Goal: Find contact information: Find contact information

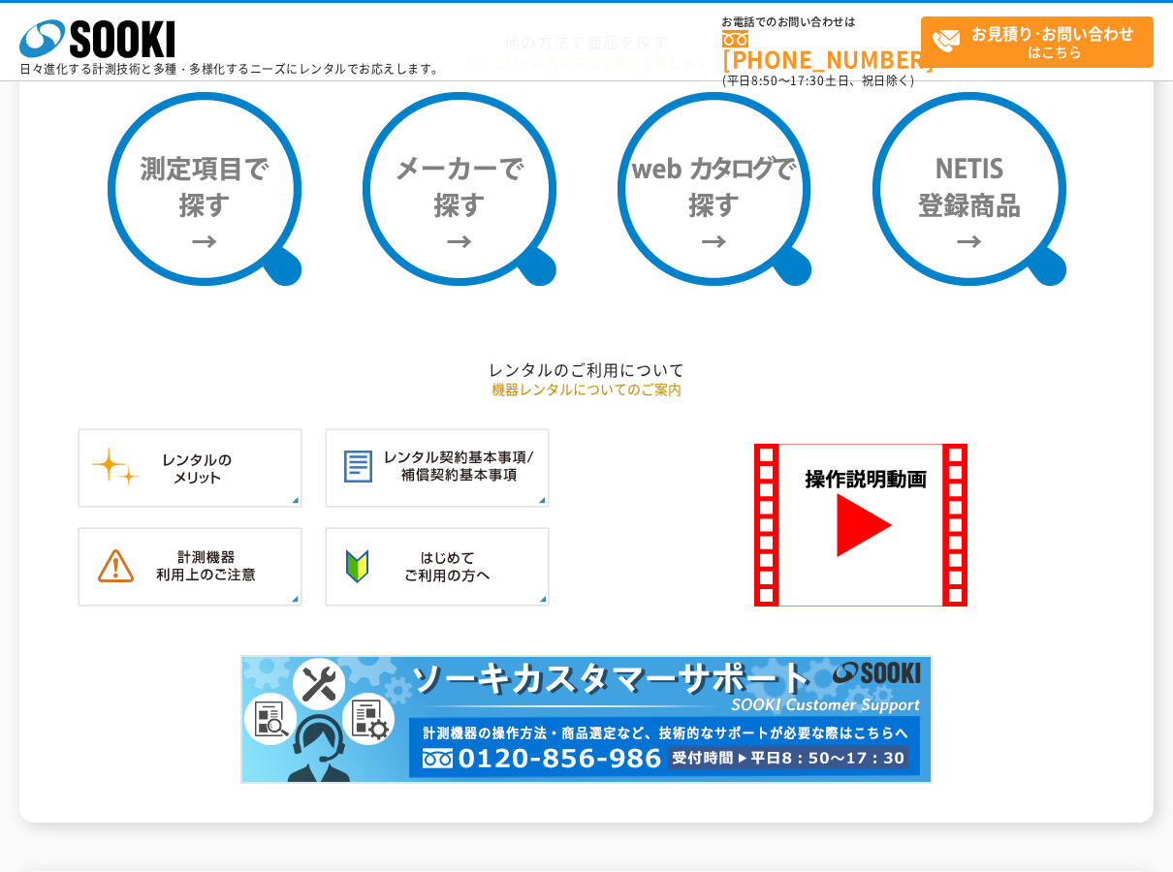
scroll to position [1482, 0]
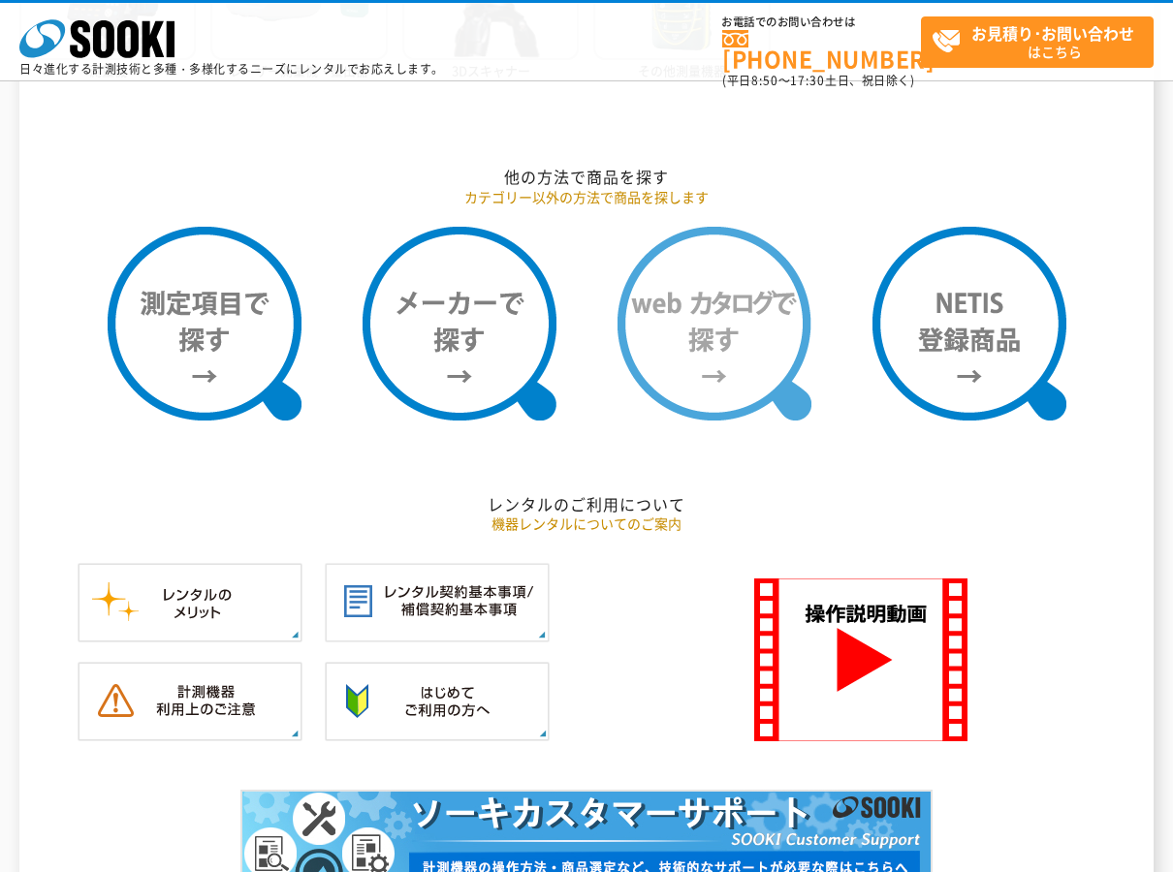
click at [723, 288] on img at bounding box center [715, 324] width 194 height 194
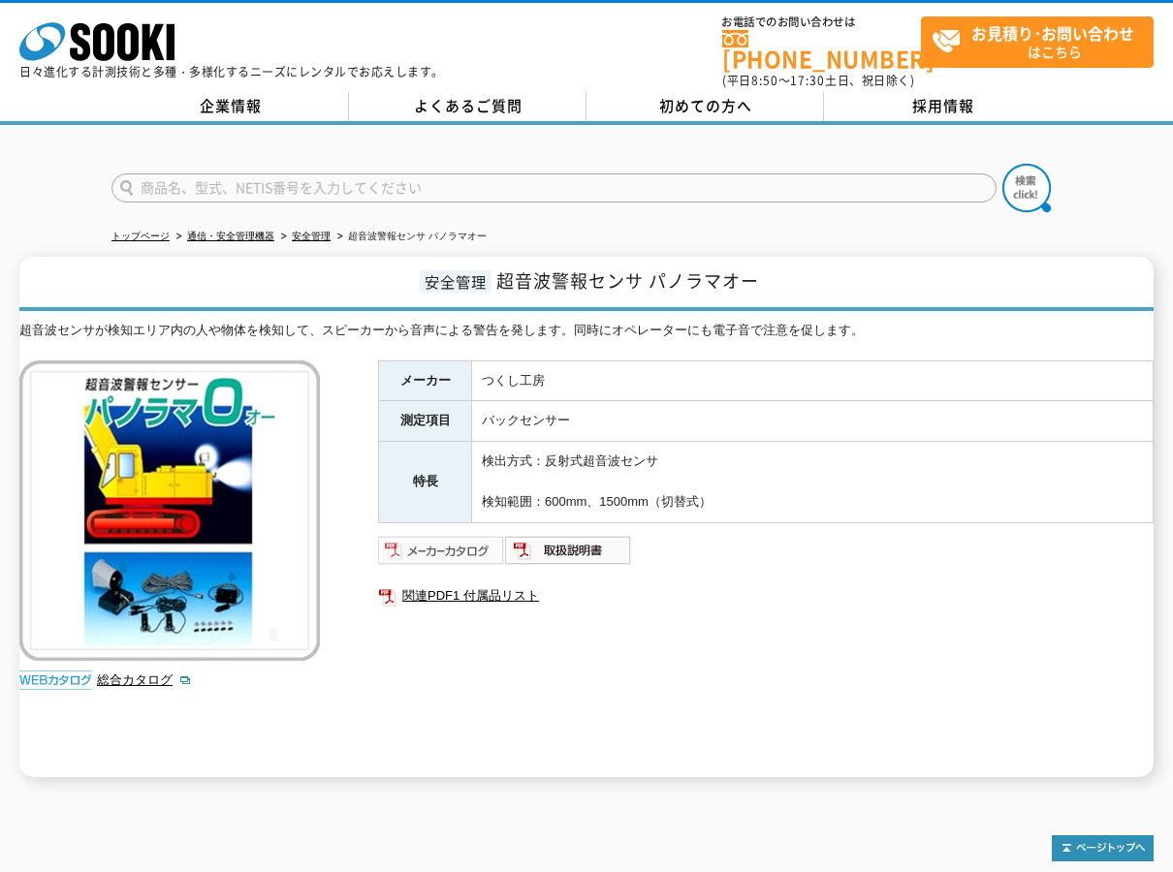
click at [459, 535] on img at bounding box center [441, 550] width 127 height 31
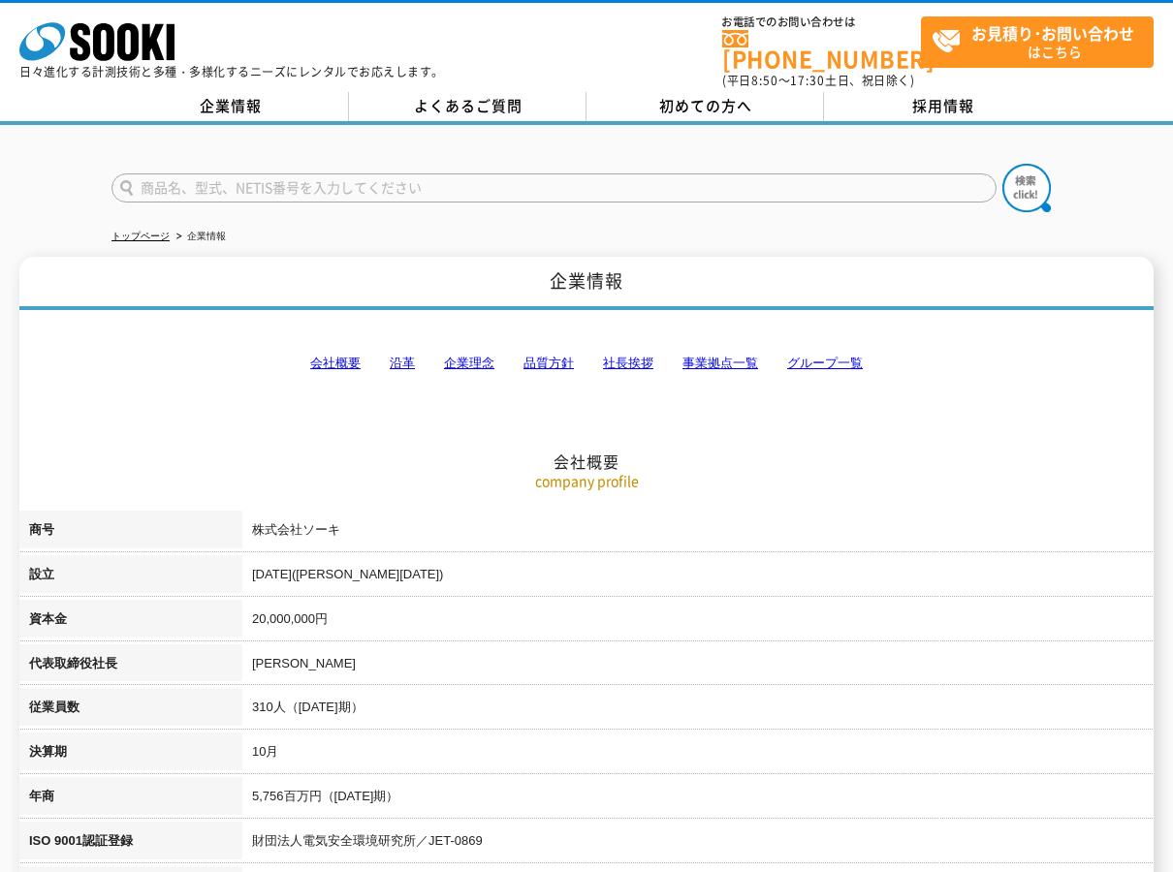
click at [738, 356] on link "事業拠点一覧" at bounding box center [720, 363] width 76 height 15
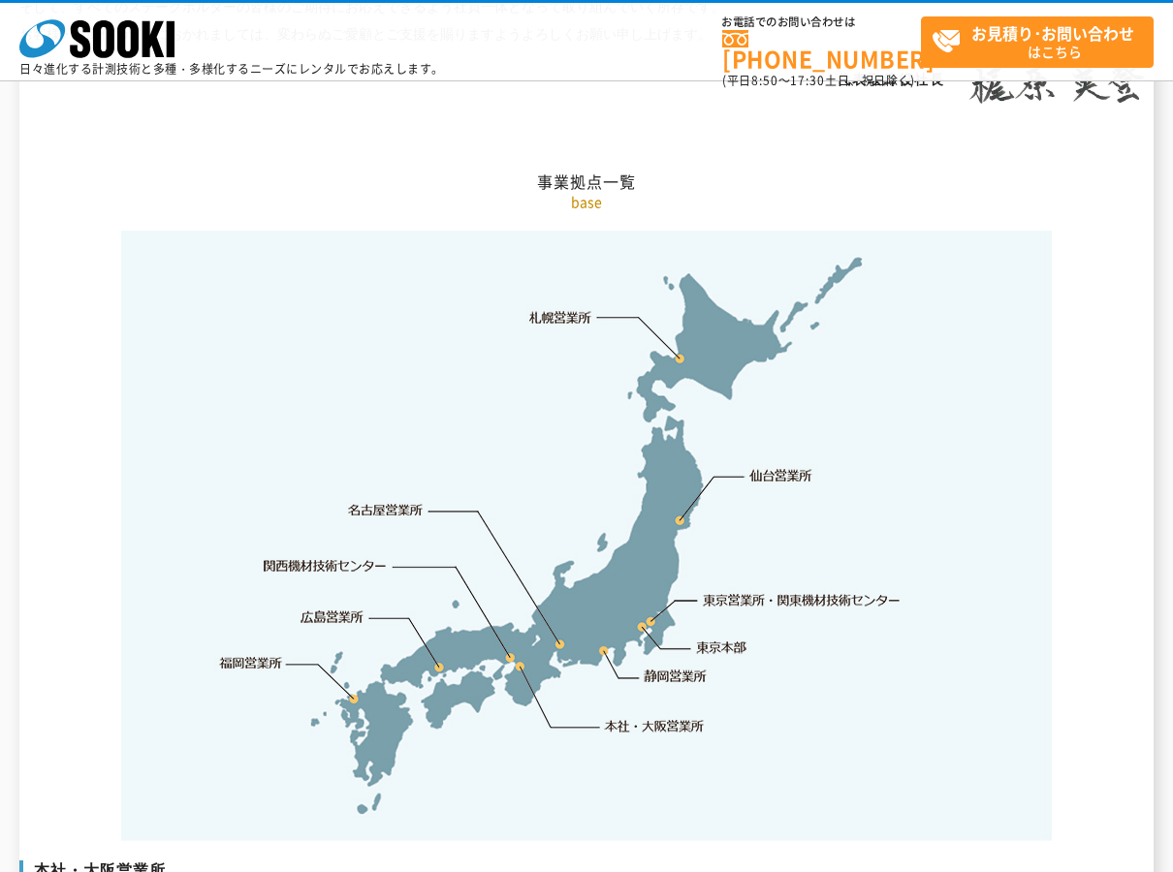
scroll to position [3893, 0]
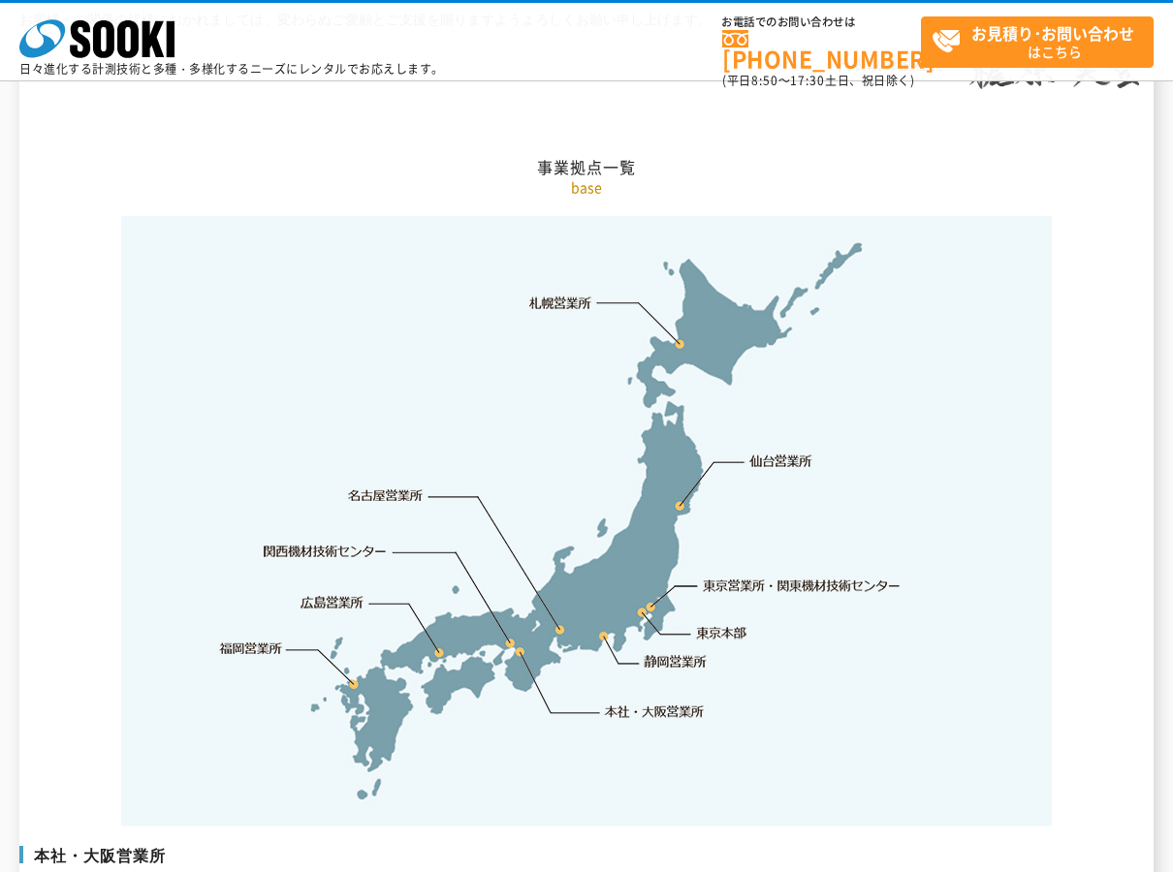
click at [791, 452] on link "仙台営業所" at bounding box center [780, 461] width 63 height 19
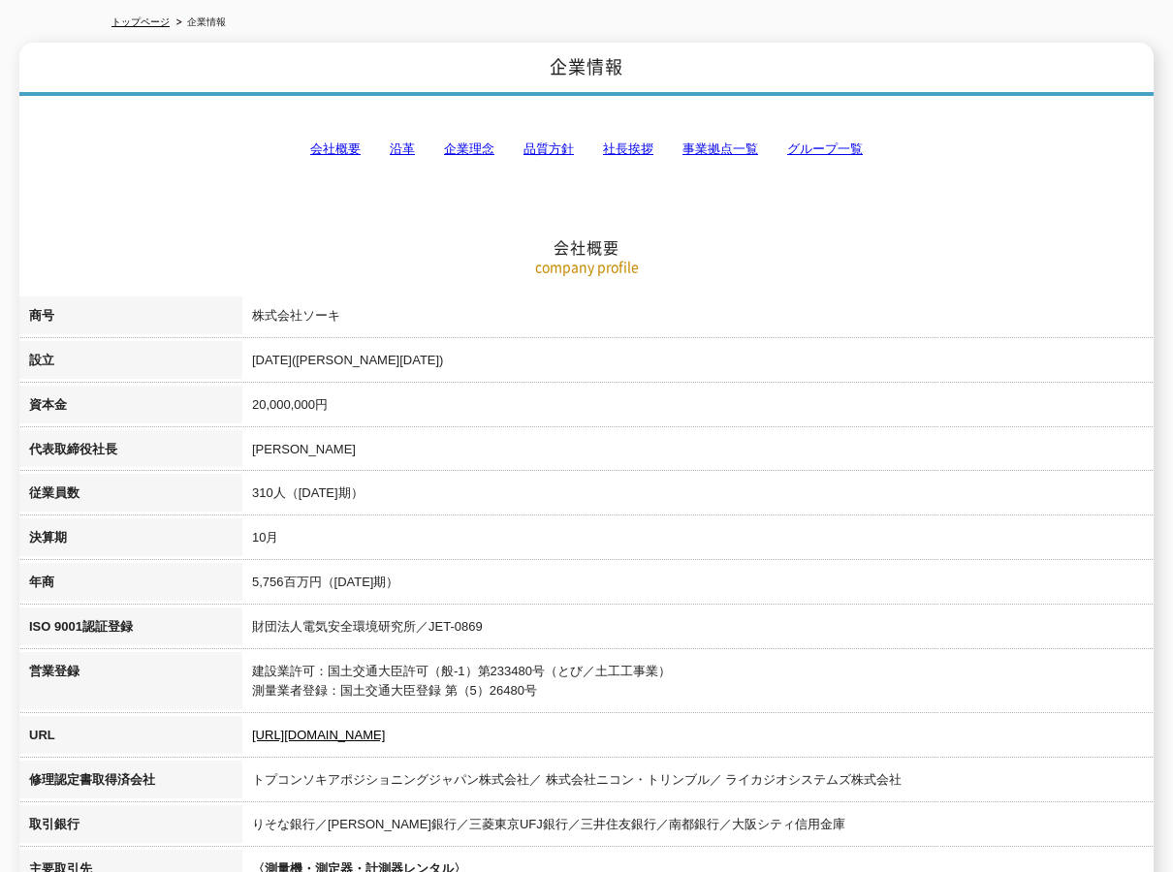
scroll to position [0, 0]
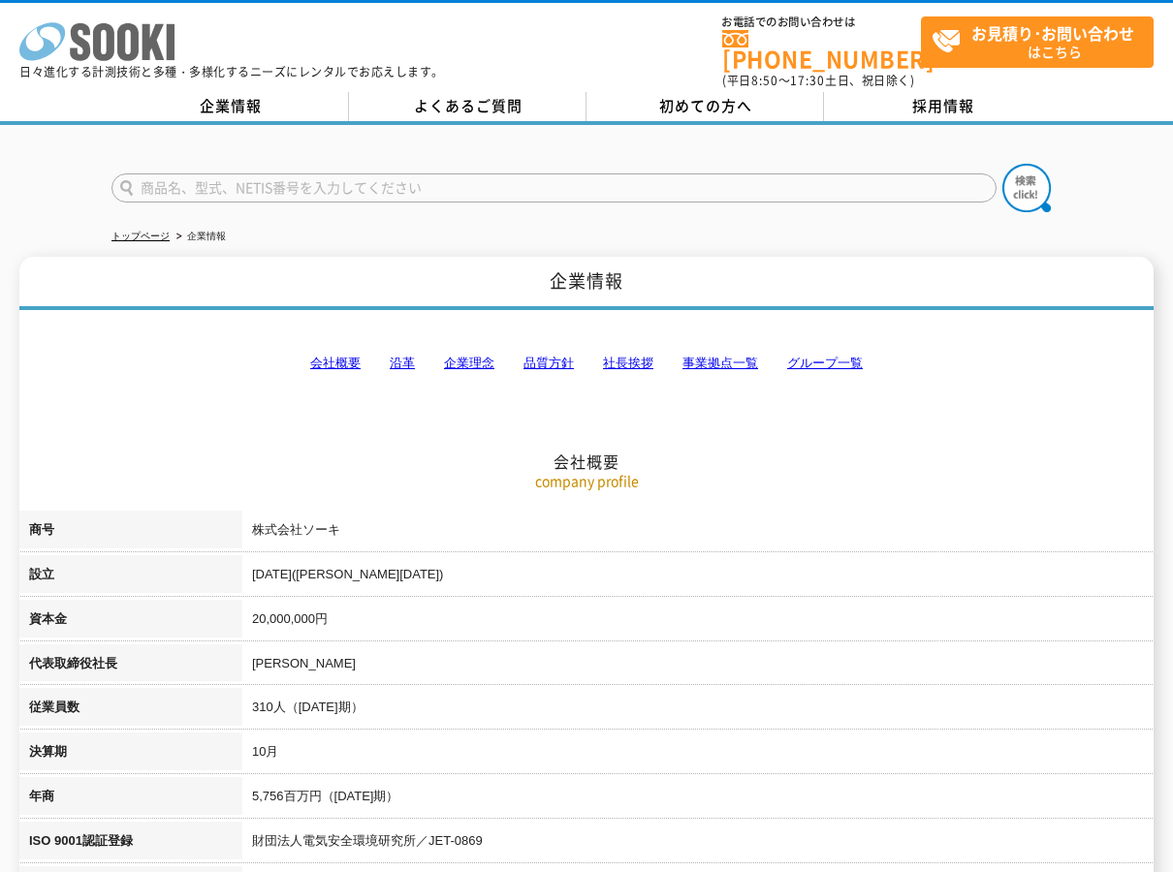
click at [166, 45] on icon "株式会社 ソーキ" at bounding box center [96, 41] width 155 height 39
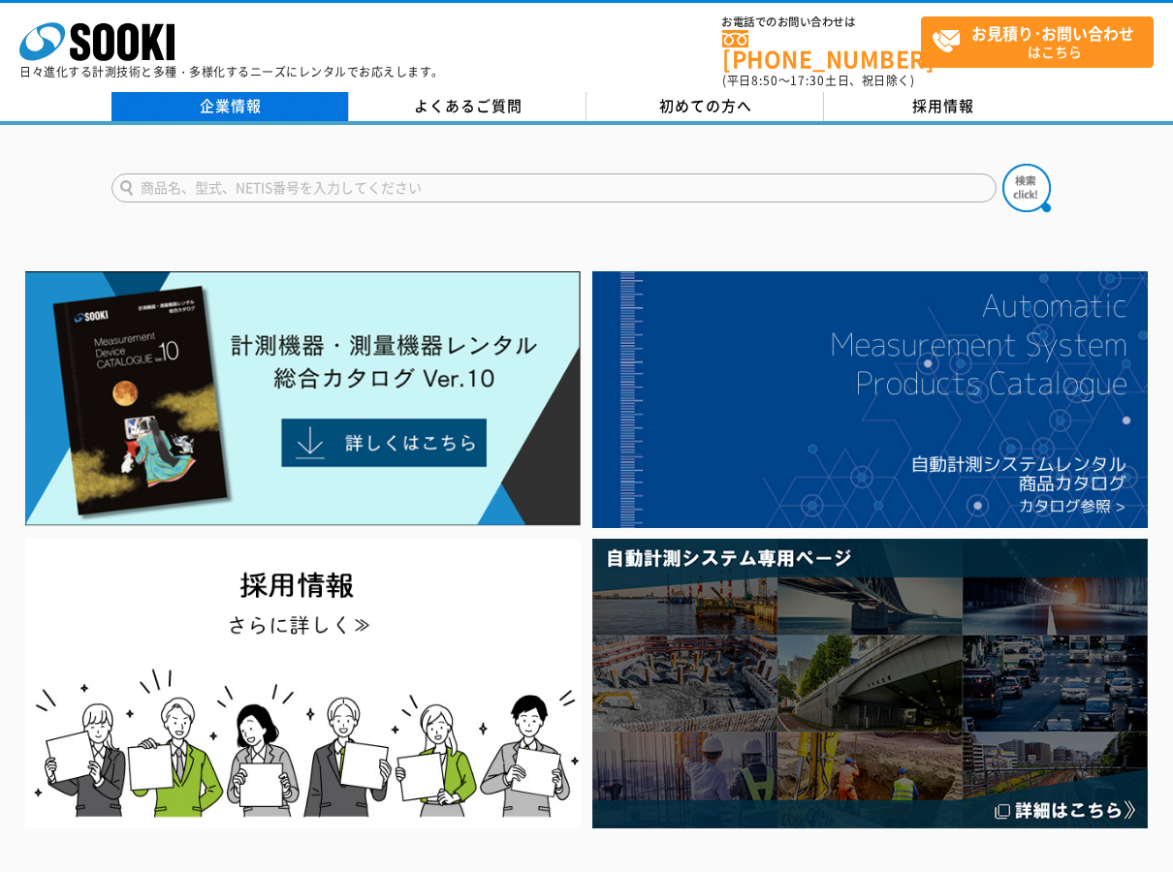
click at [210, 102] on link "企業情報" at bounding box center [230, 106] width 238 height 29
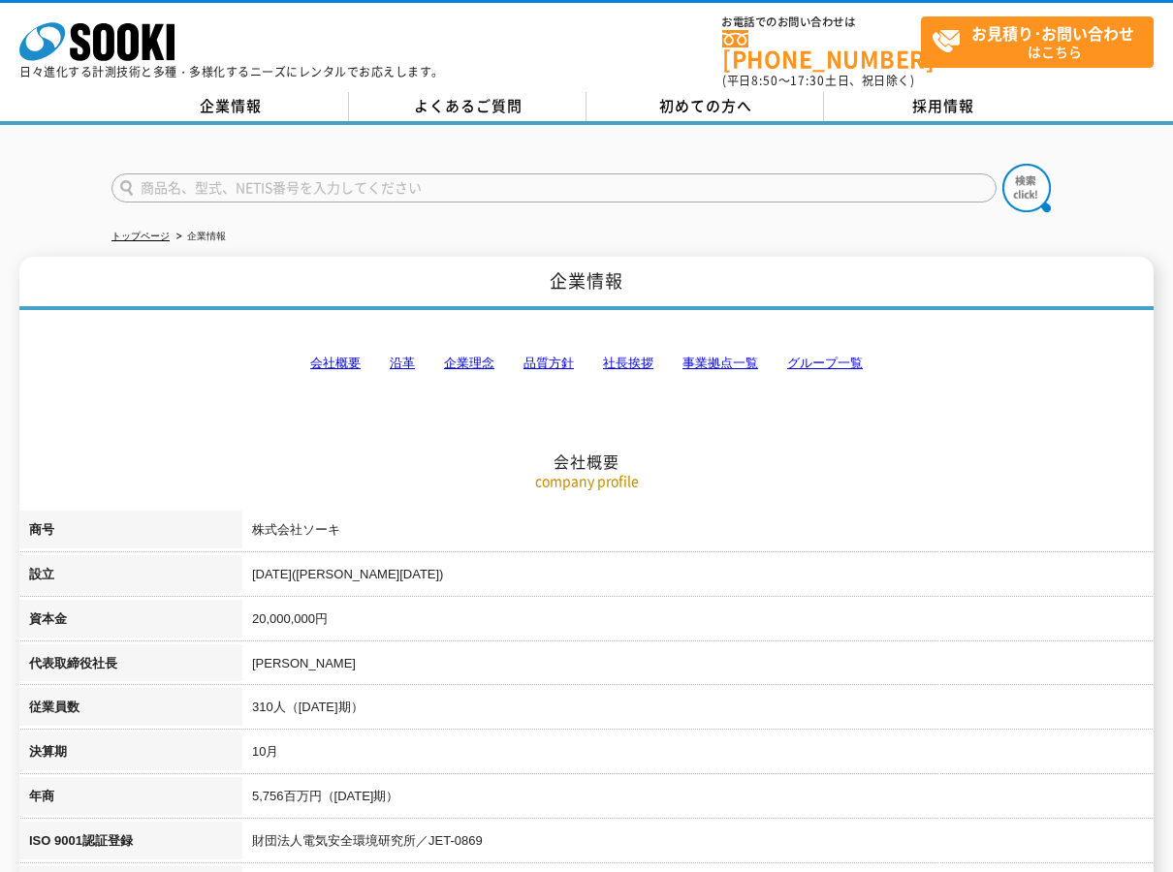
click at [743, 356] on link "事業拠点一覧" at bounding box center [720, 363] width 76 height 15
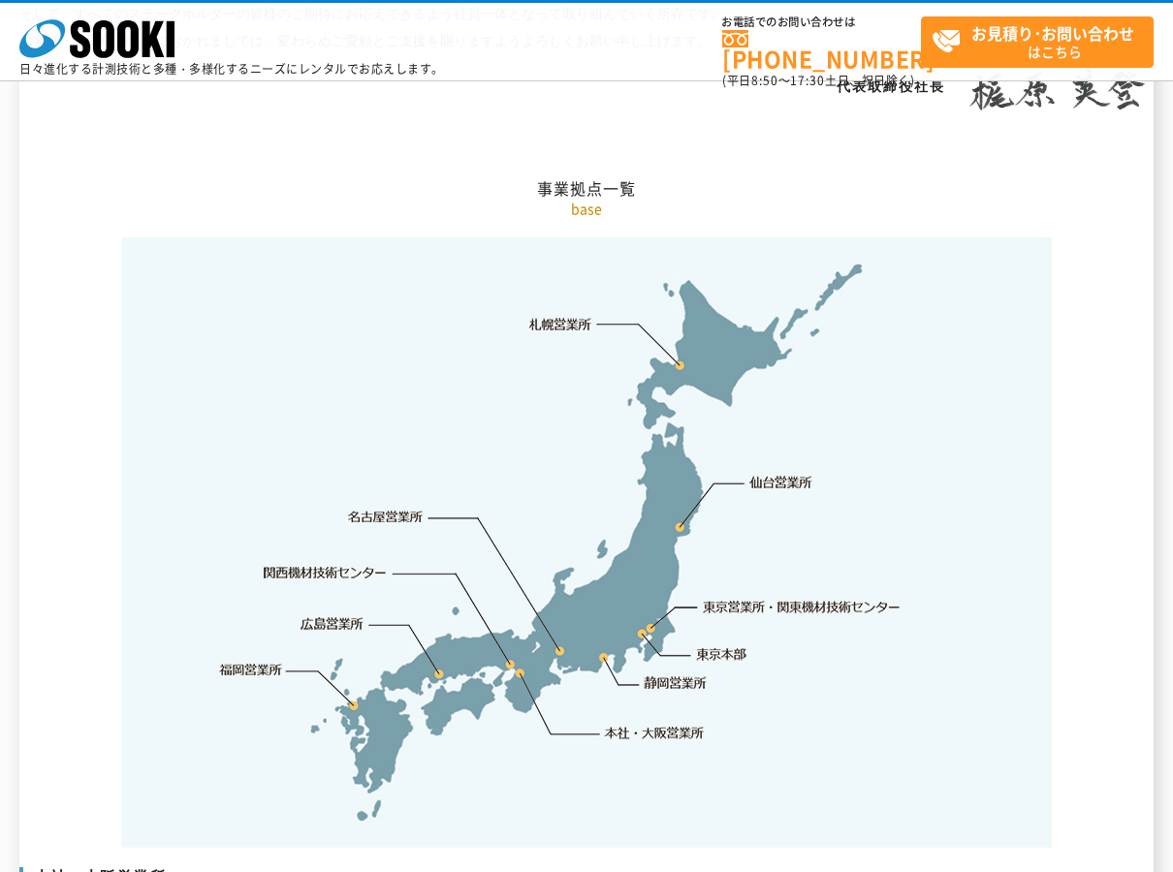
scroll to position [3893, 0]
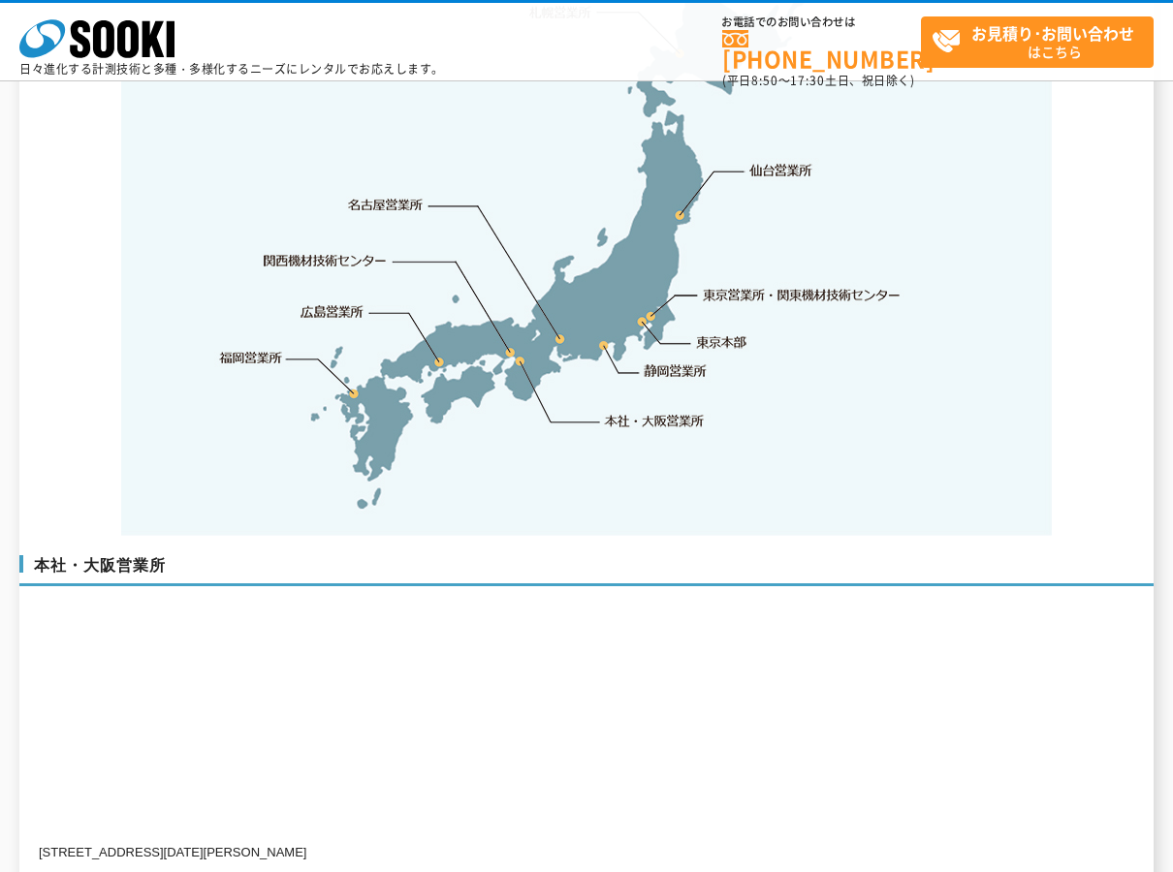
click at [787, 161] on link "仙台営業所" at bounding box center [780, 170] width 63 height 19
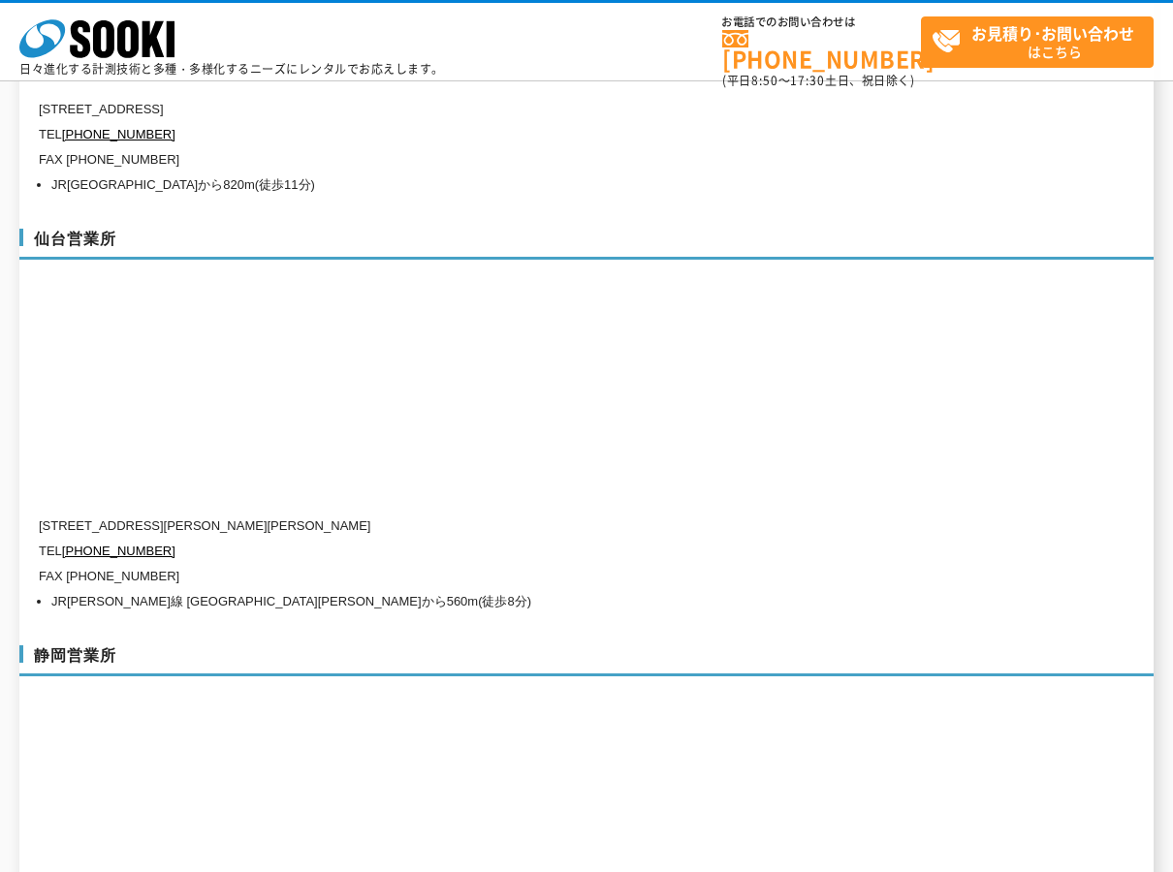
scroll to position [5887, 0]
